Goal: Navigation & Orientation: Find specific page/section

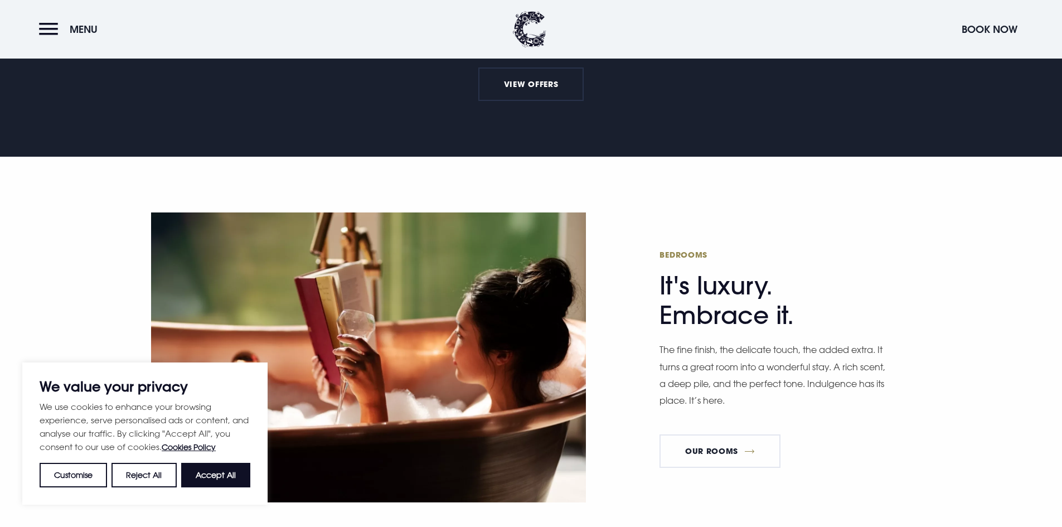
scroll to position [667, 0]
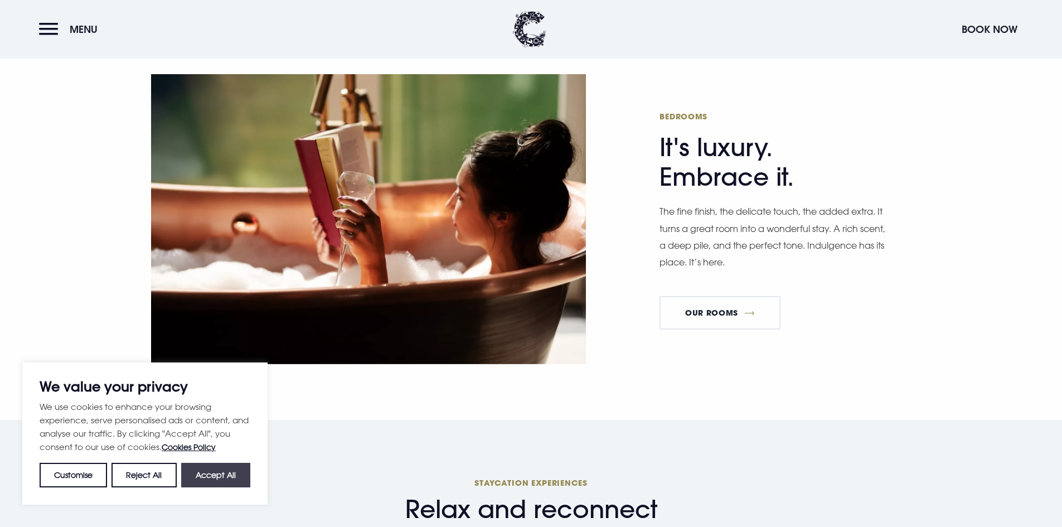
click at [218, 474] on button "Accept All" at bounding box center [215, 475] width 69 height 25
checkbox input "true"
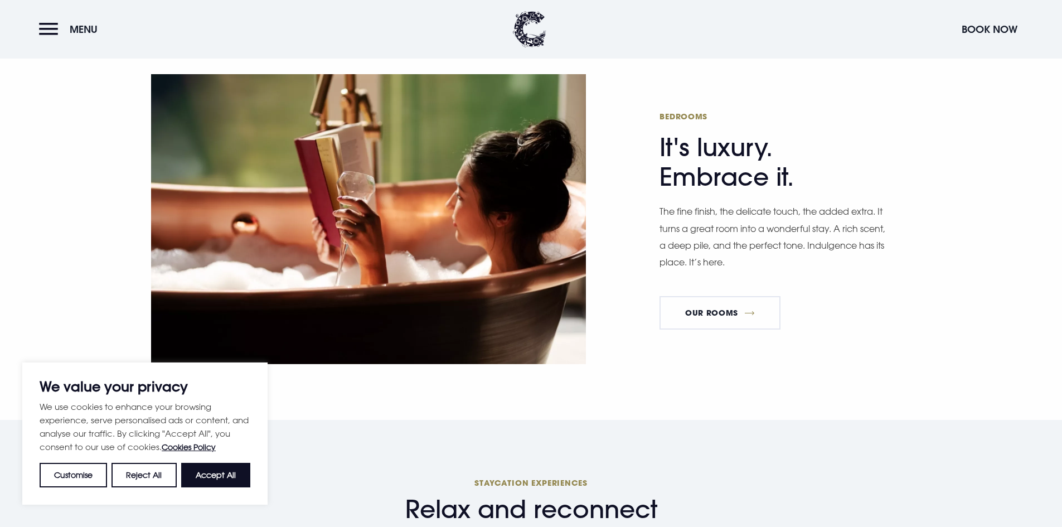
checkbox input "true"
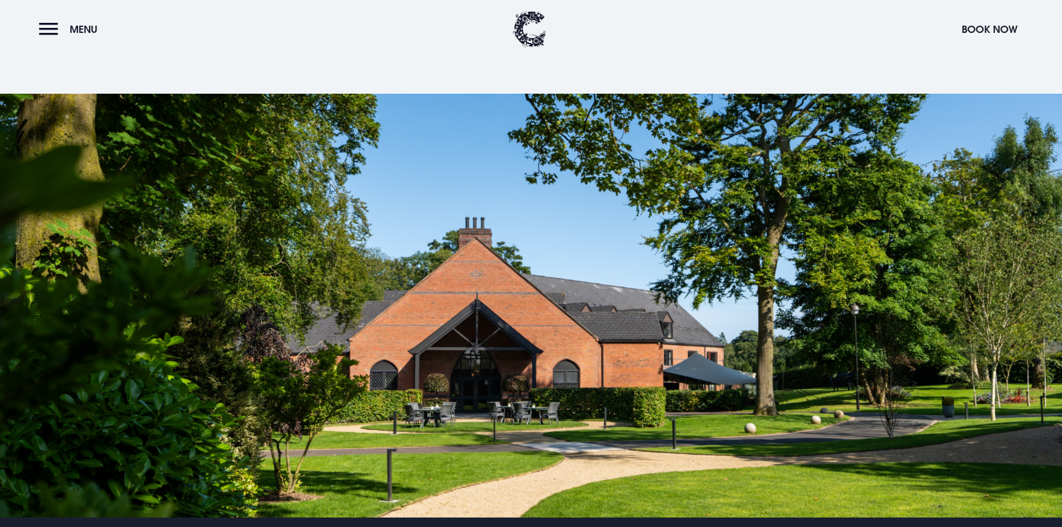
scroll to position [2562, 0]
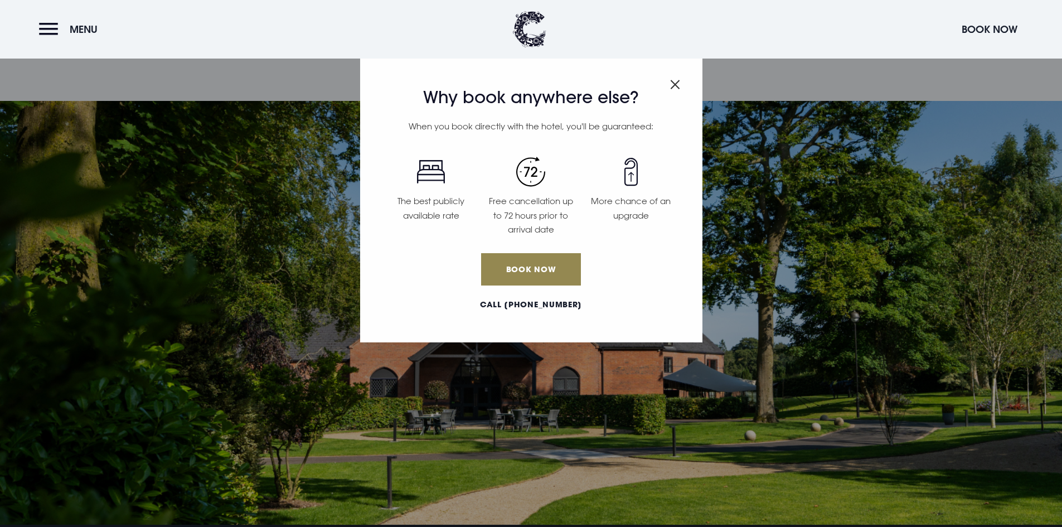
click at [676, 80] on img "Close modal" at bounding box center [675, 84] width 10 height 9
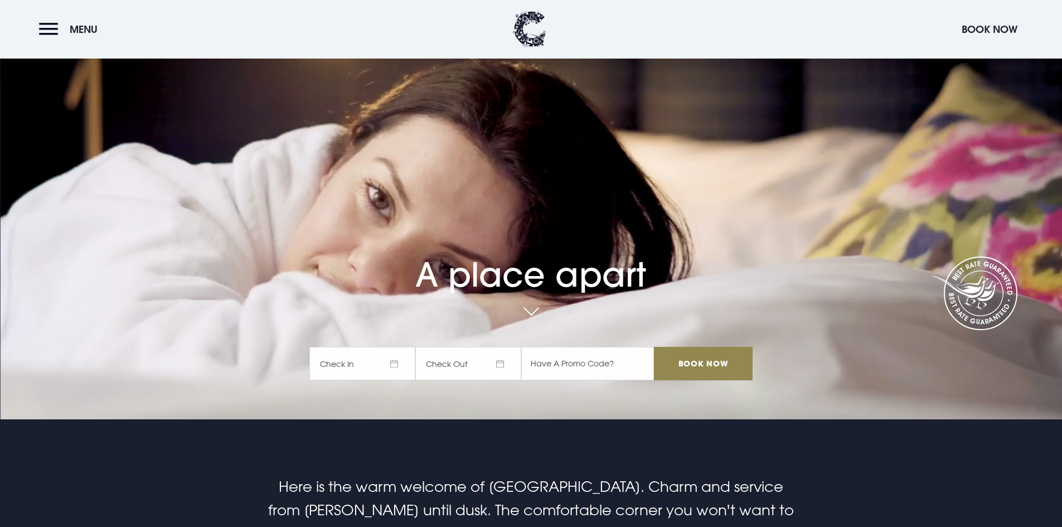
scroll to position [0, 0]
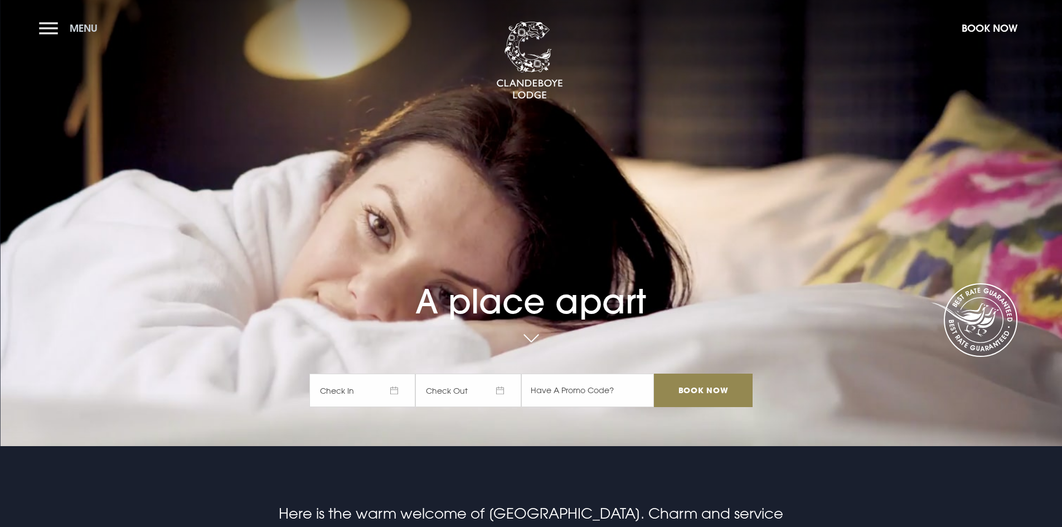
click at [62, 33] on button "Menu" at bounding box center [71, 28] width 64 height 24
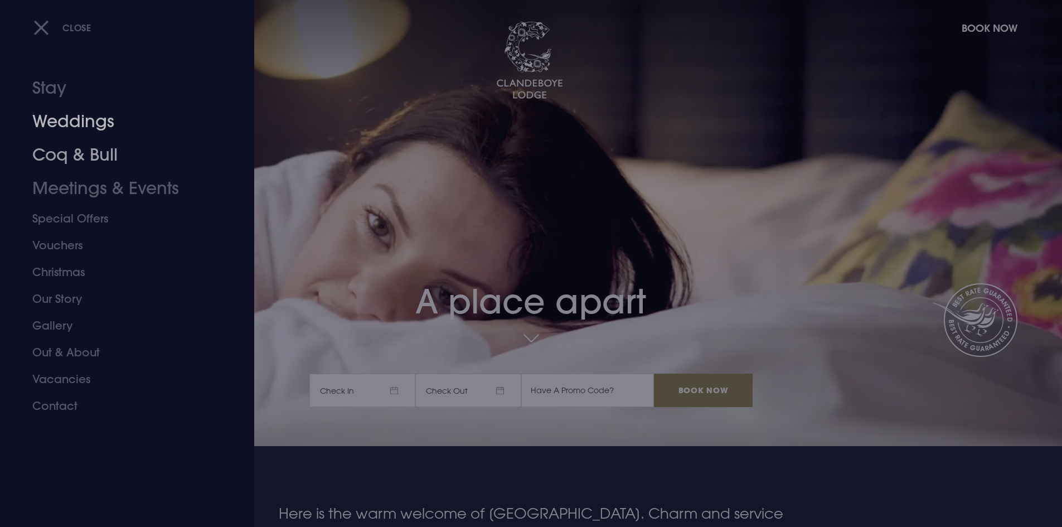
click at [66, 122] on link "Weddings" at bounding box center [120, 121] width 176 height 33
